Goal: Answer question/provide support

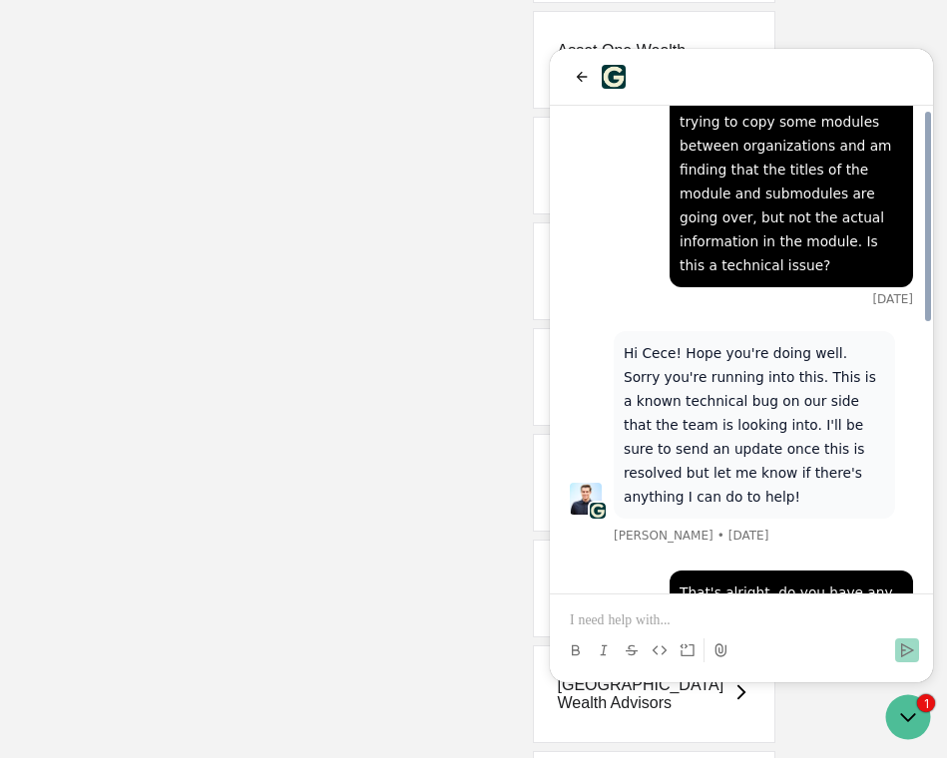
scroll to position [622, 0]
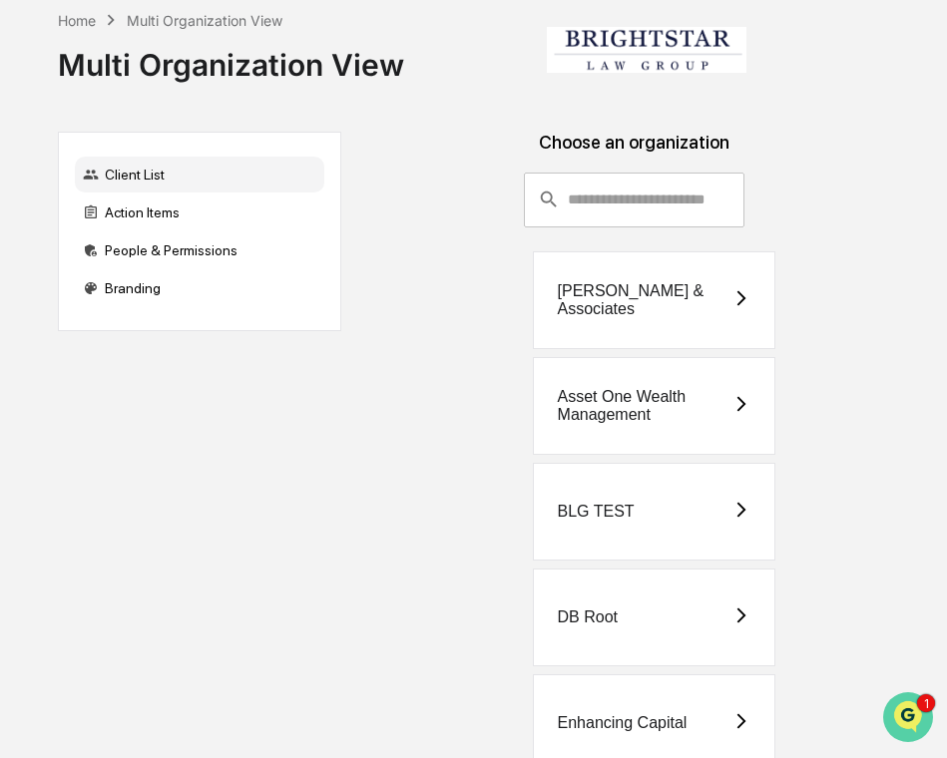
click at [901, 704] on img "Open customer support" at bounding box center [908, 717] width 50 height 40
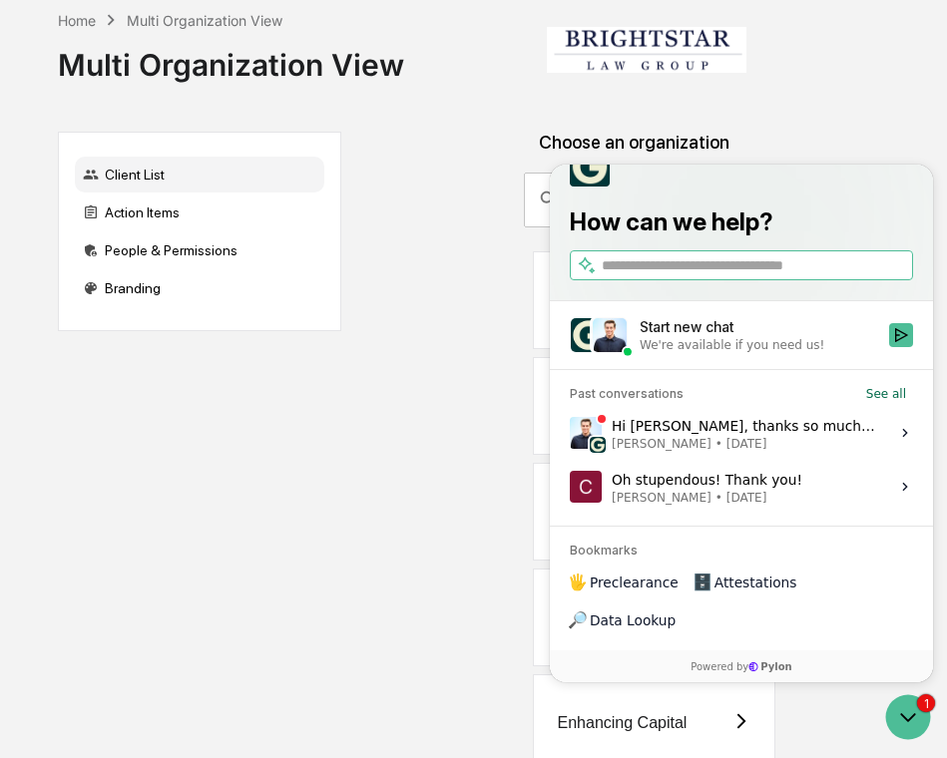
click at [765, 452] on div "Hi Cece, thanks so much for your patience and sorry for the delay in getting ba…" at bounding box center [744, 433] width 265 height 38
click at [570, 434] on button "View issue" at bounding box center [569, 433] width 1 height 1
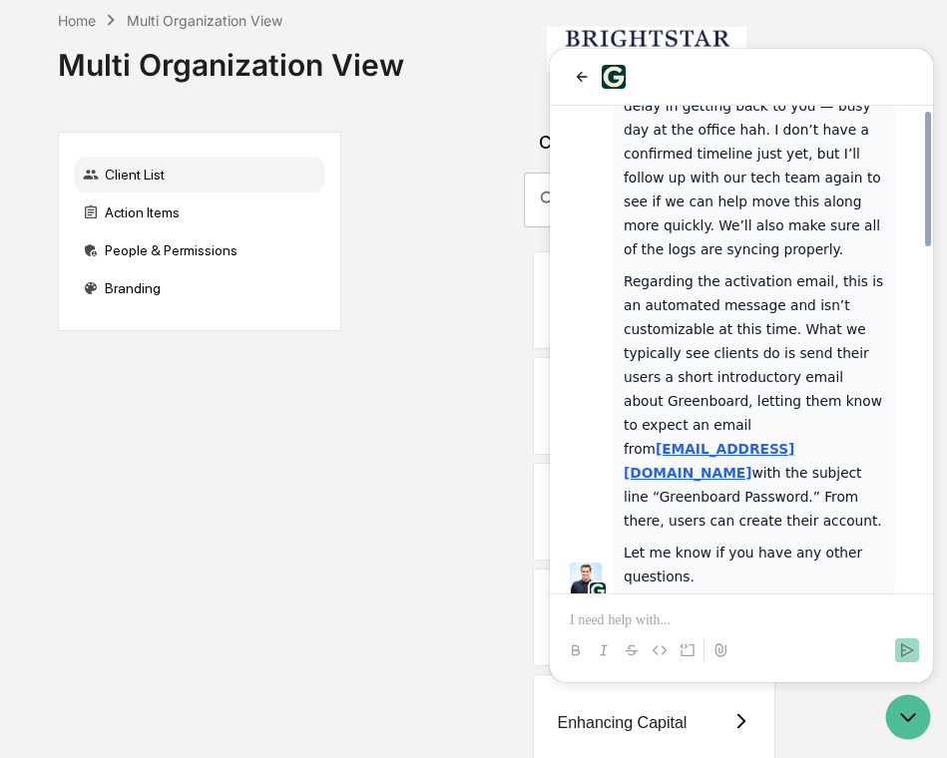
scroll to position [1236, 0]
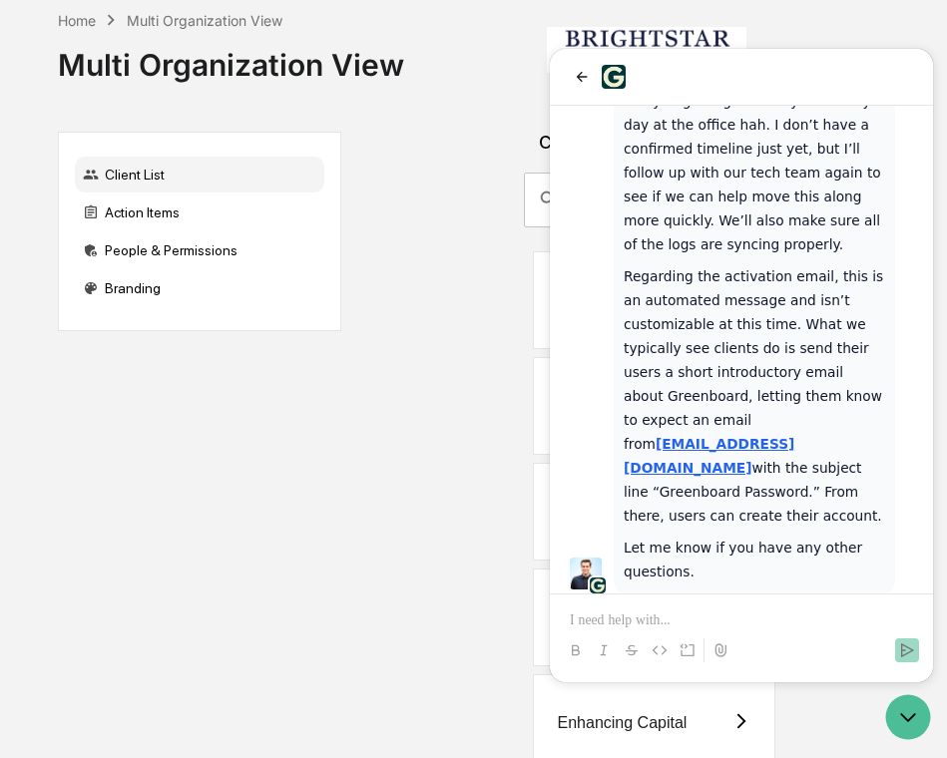
click at [762, 618] on p at bounding box center [741, 621] width 343 height 20
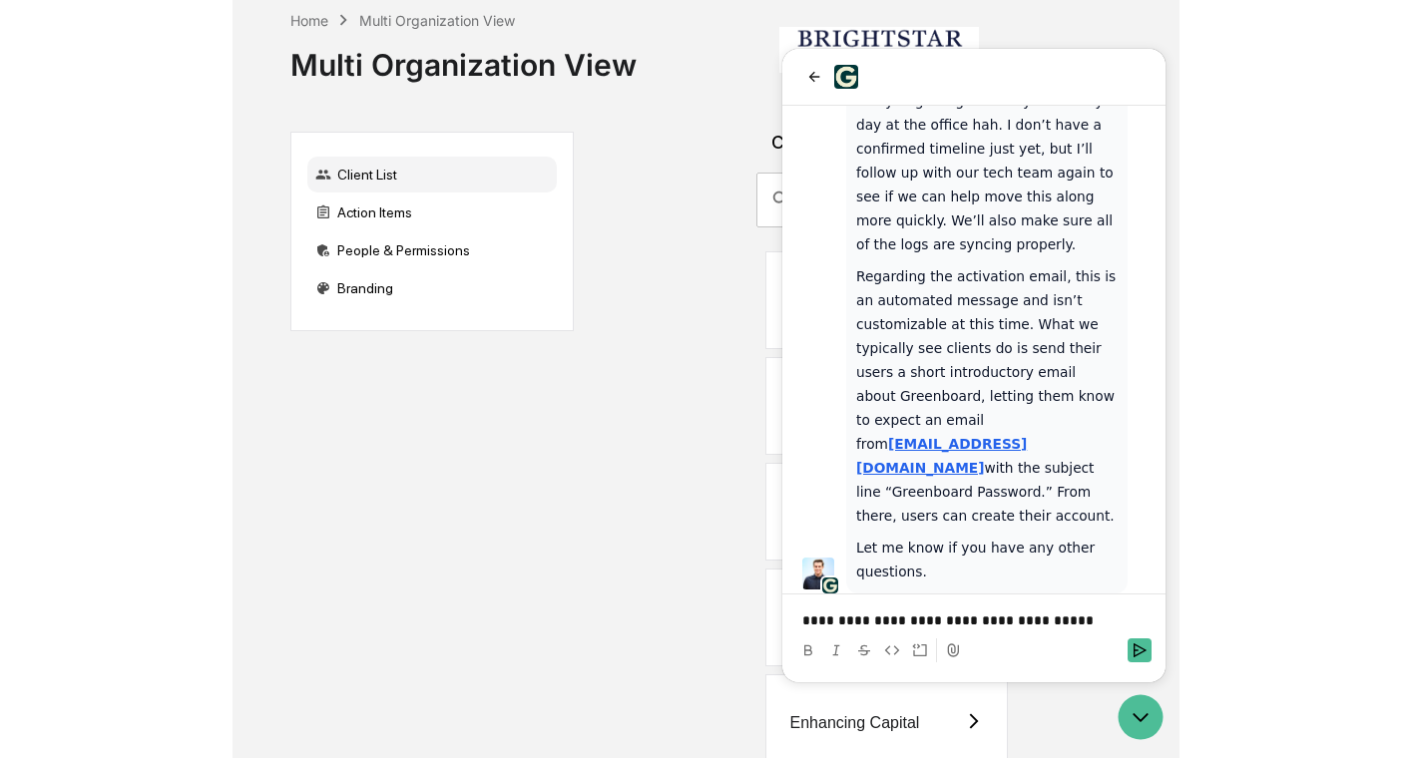
scroll to position [1348, 0]
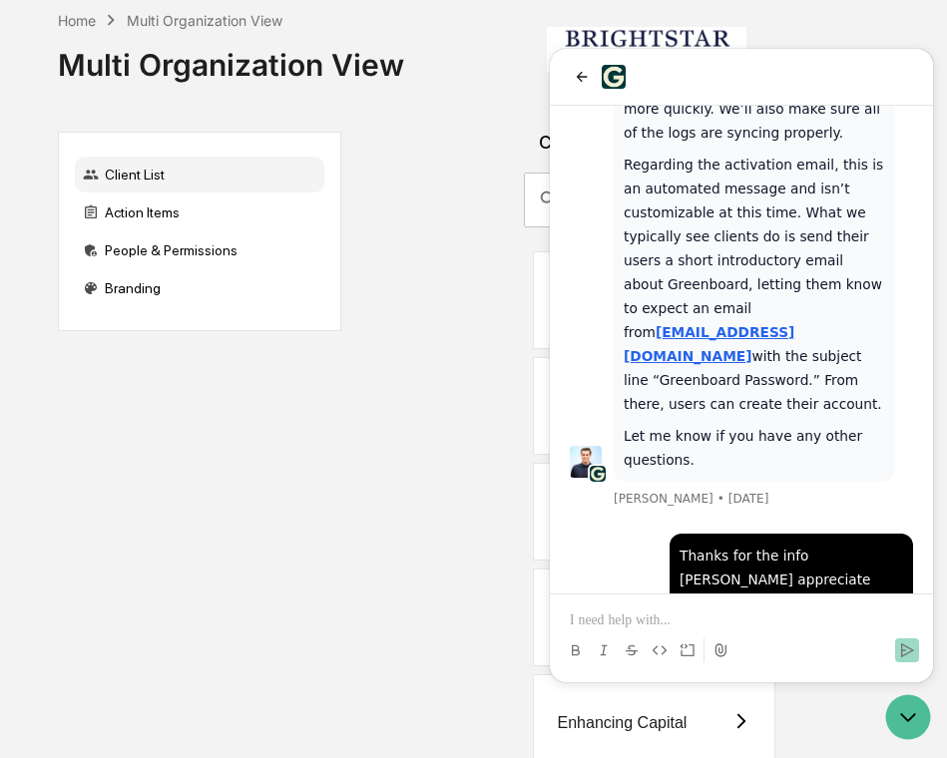
click at [926, 23] on div "Home Multi Organization View Multi Organization View Client List Action Items P…" at bounding box center [484, 672] width 912 height 1345
